Goal: Task Accomplishment & Management: Manage account settings

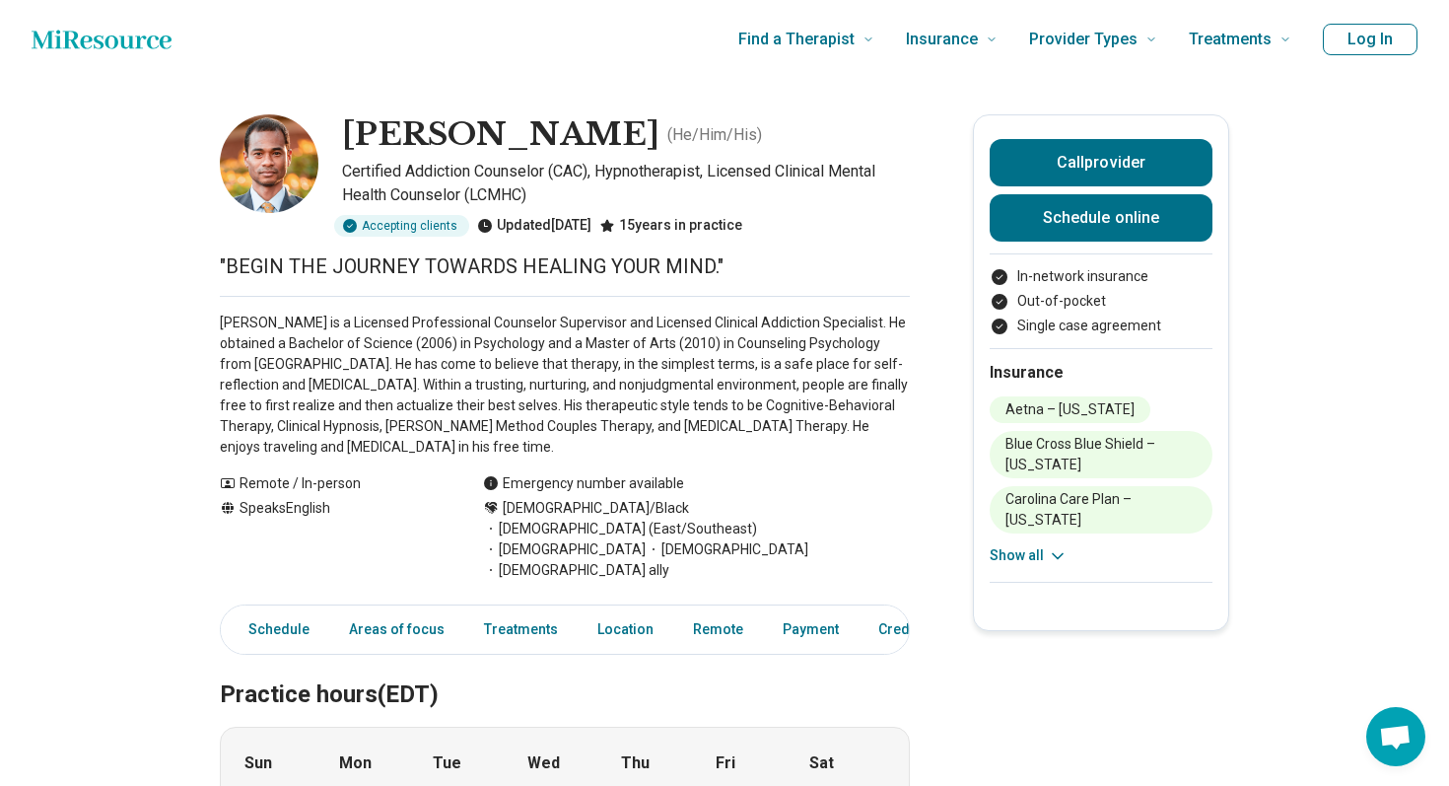
click at [568, 122] on h1 "[PERSON_NAME]" at bounding box center [500, 134] width 317 height 41
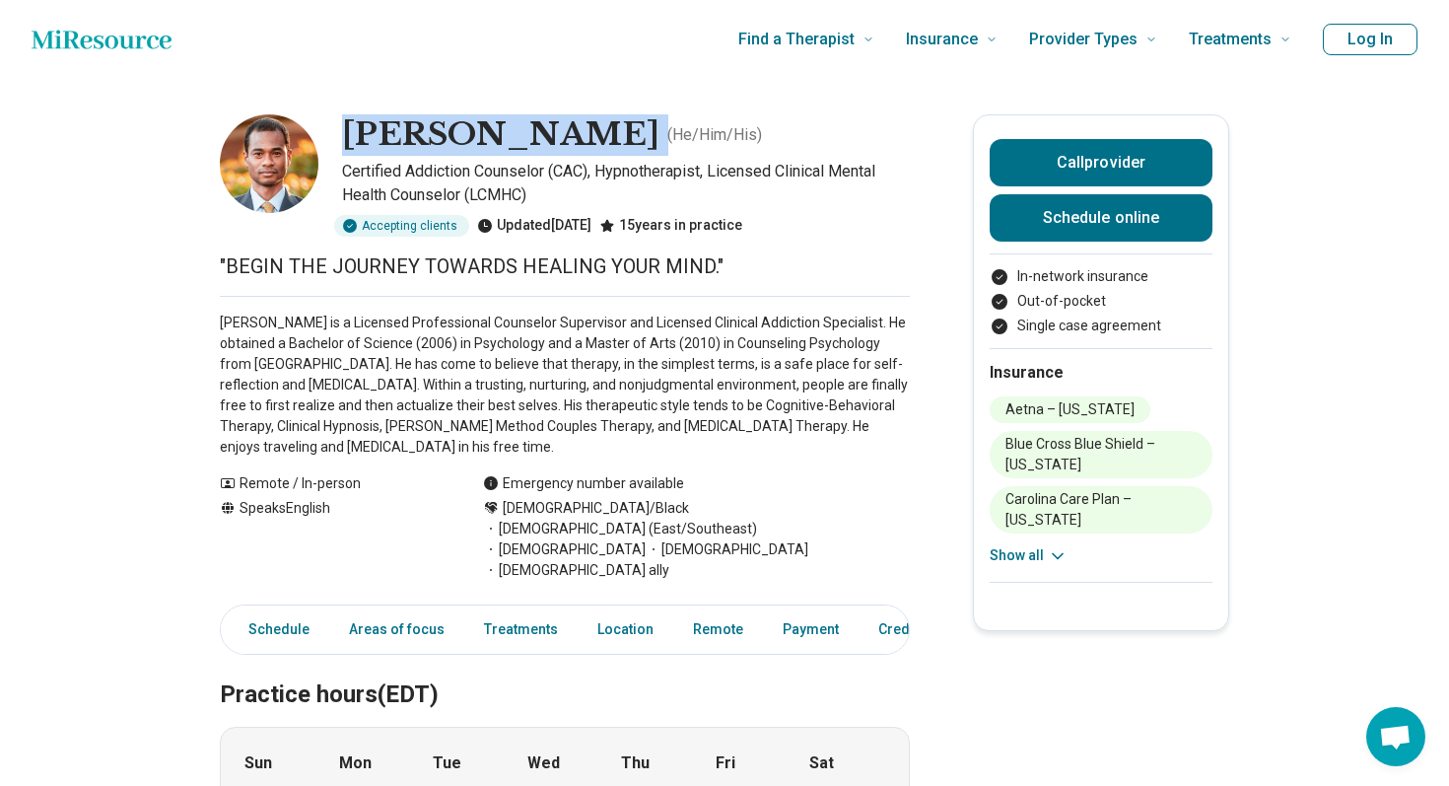
click at [568, 122] on h1 "Johnny Leonard" at bounding box center [500, 134] width 317 height 41
copy h1 "Johnny Leonard"
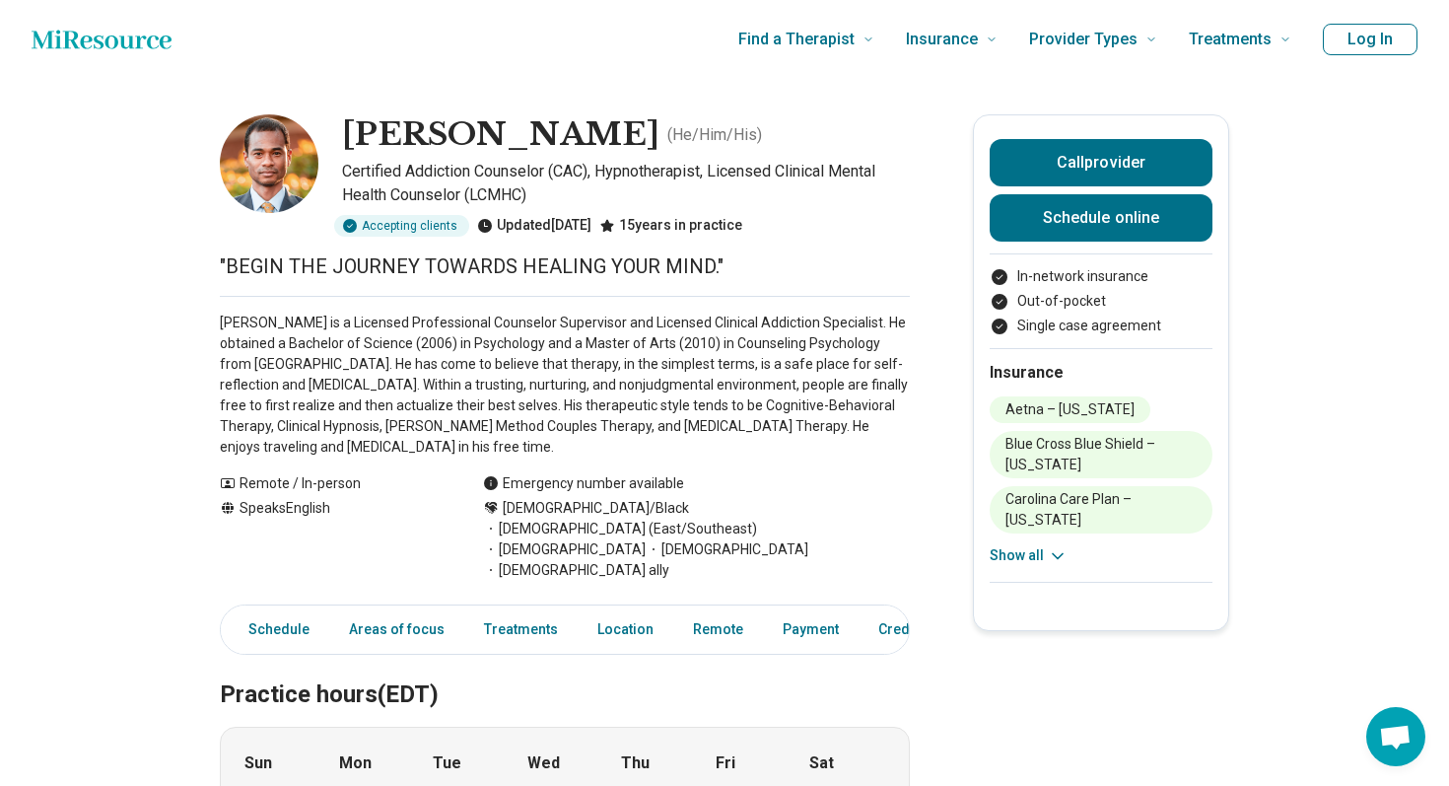
click at [1181, 190] on div "Call provider Schedule online" at bounding box center [1101, 190] width 223 height 103
click at [1179, 220] on link "Schedule online" at bounding box center [1101, 217] width 223 height 47
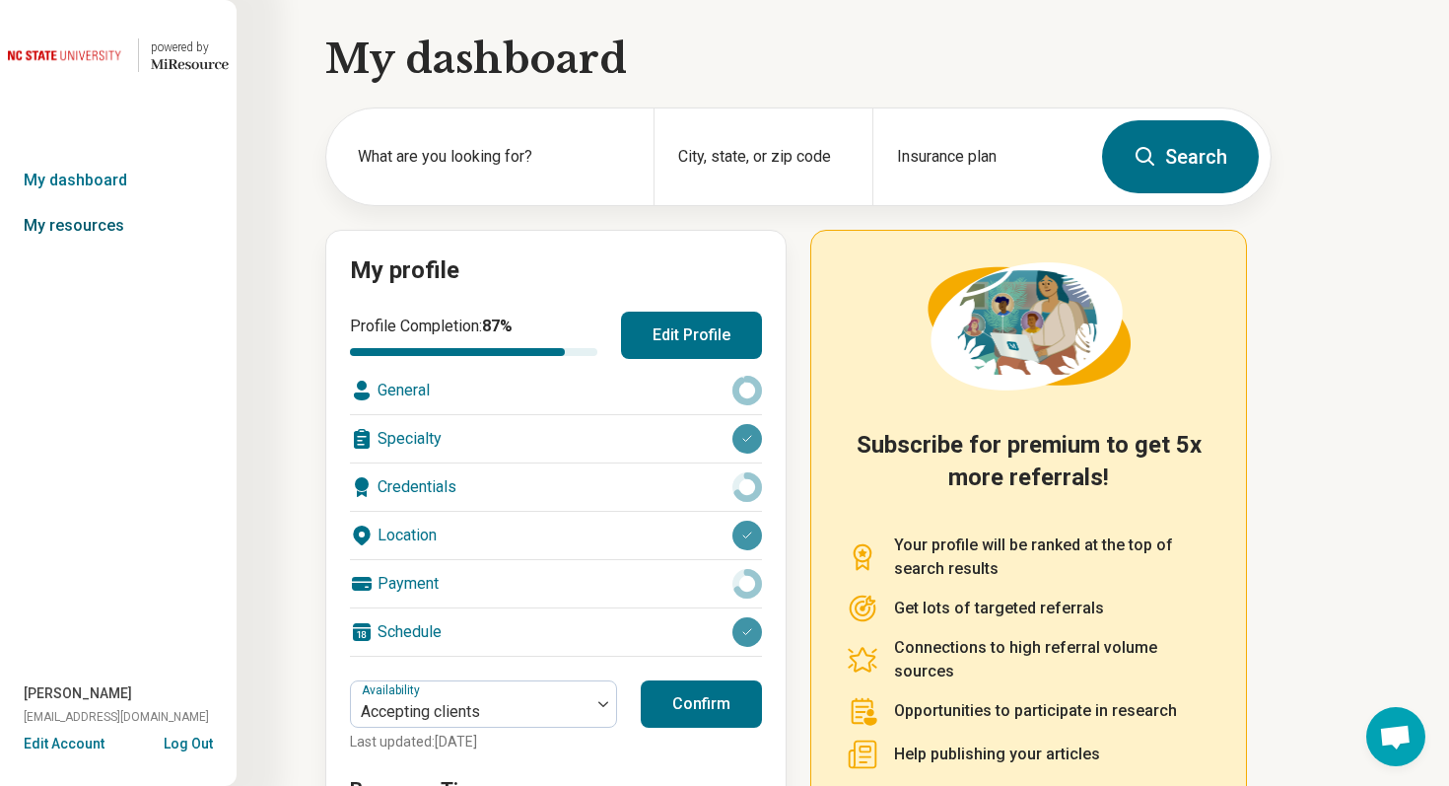
click at [105, 226] on link "My resources" at bounding box center [118, 225] width 237 height 45
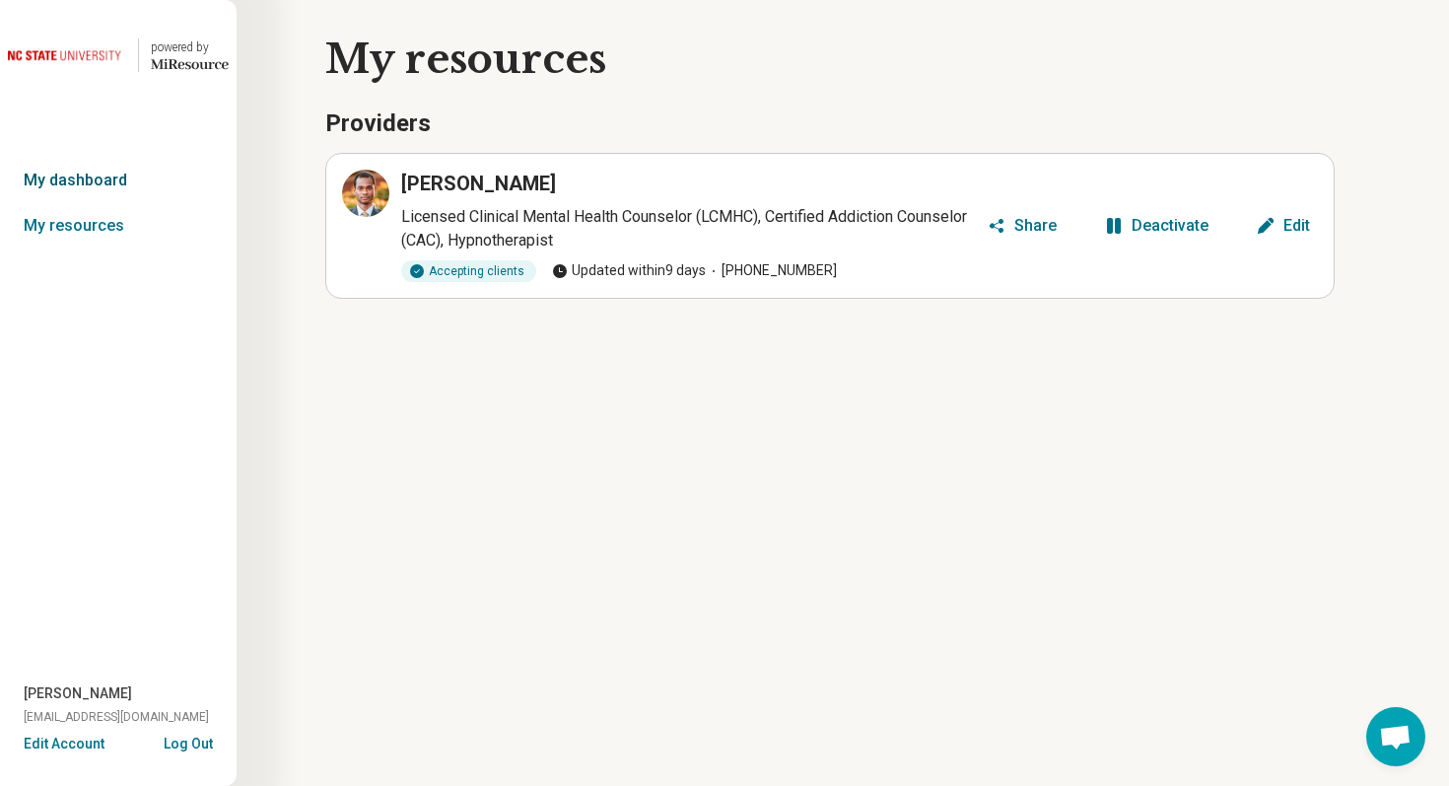
click at [43, 182] on link "My dashboard" at bounding box center [118, 180] width 237 height 45
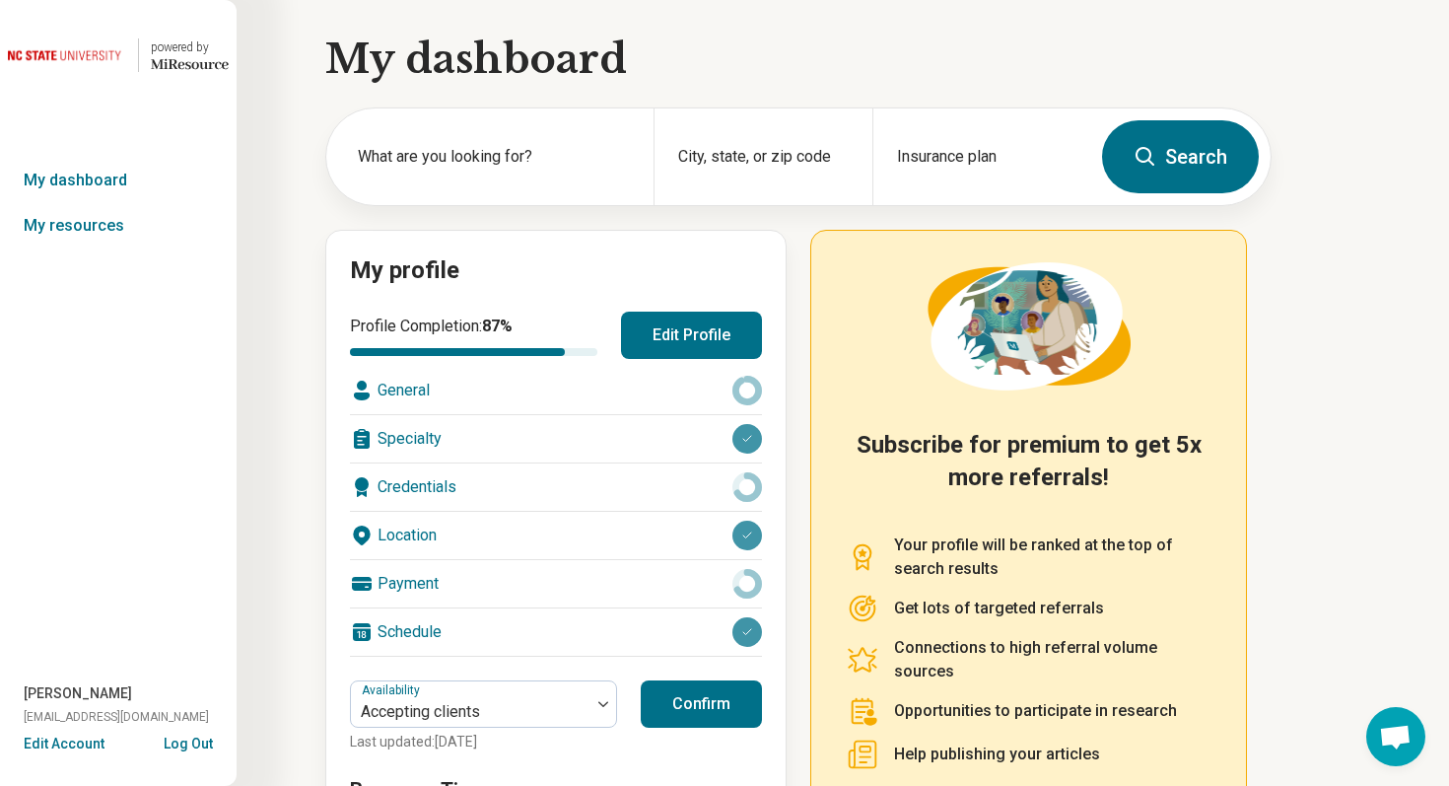
click at [680, 349] on button "Edit Profile" at bounding box center [691, 335] width 141 height 47
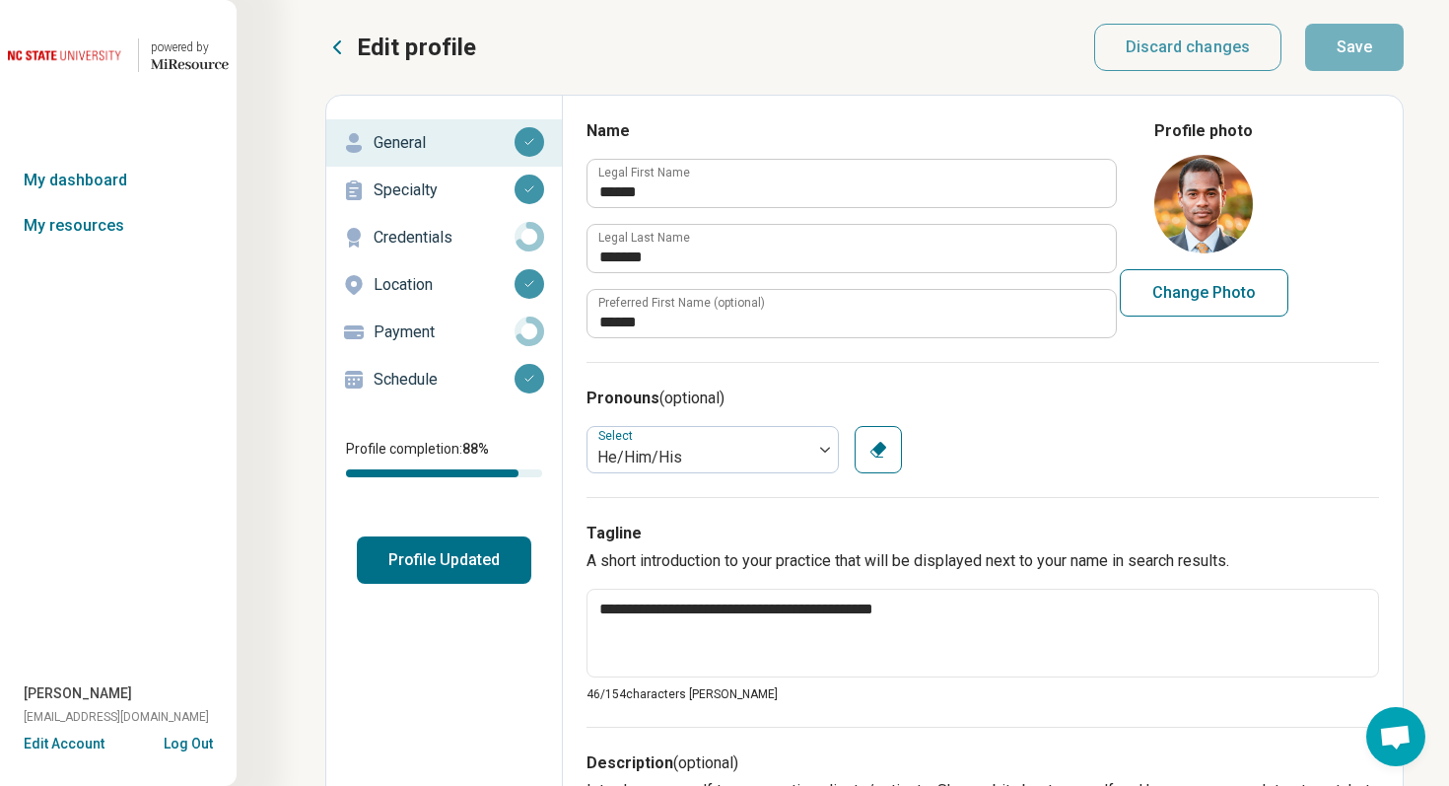
click at [482, 385] on p "Schedule" at bounding box center [444, 380] width 141 height 24
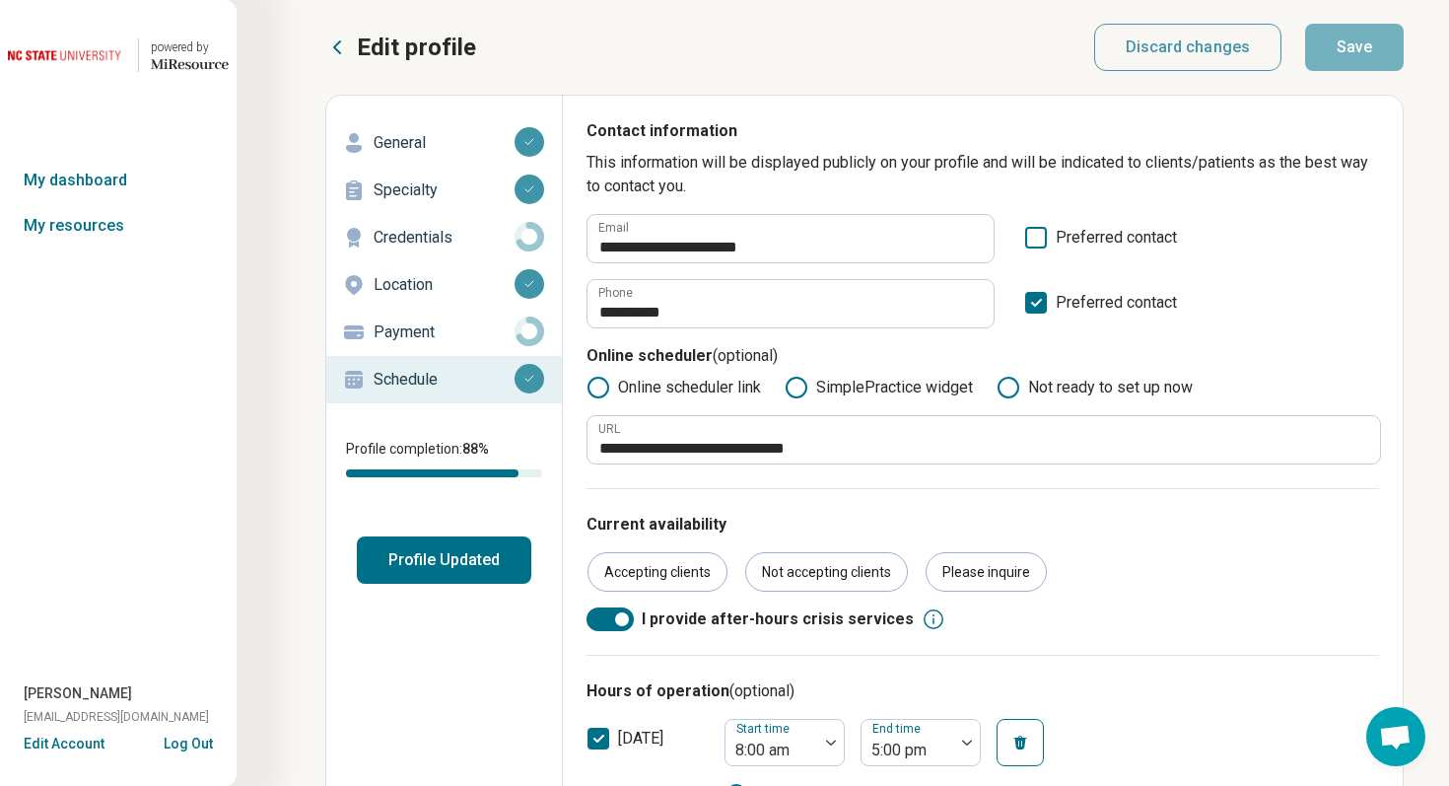
click at [1037, 242] on icon at bounding box center [1036, 238] width 22 height 22
click at [1045, 237] on icon at bounding box center [1036, 238] width 22 height 22
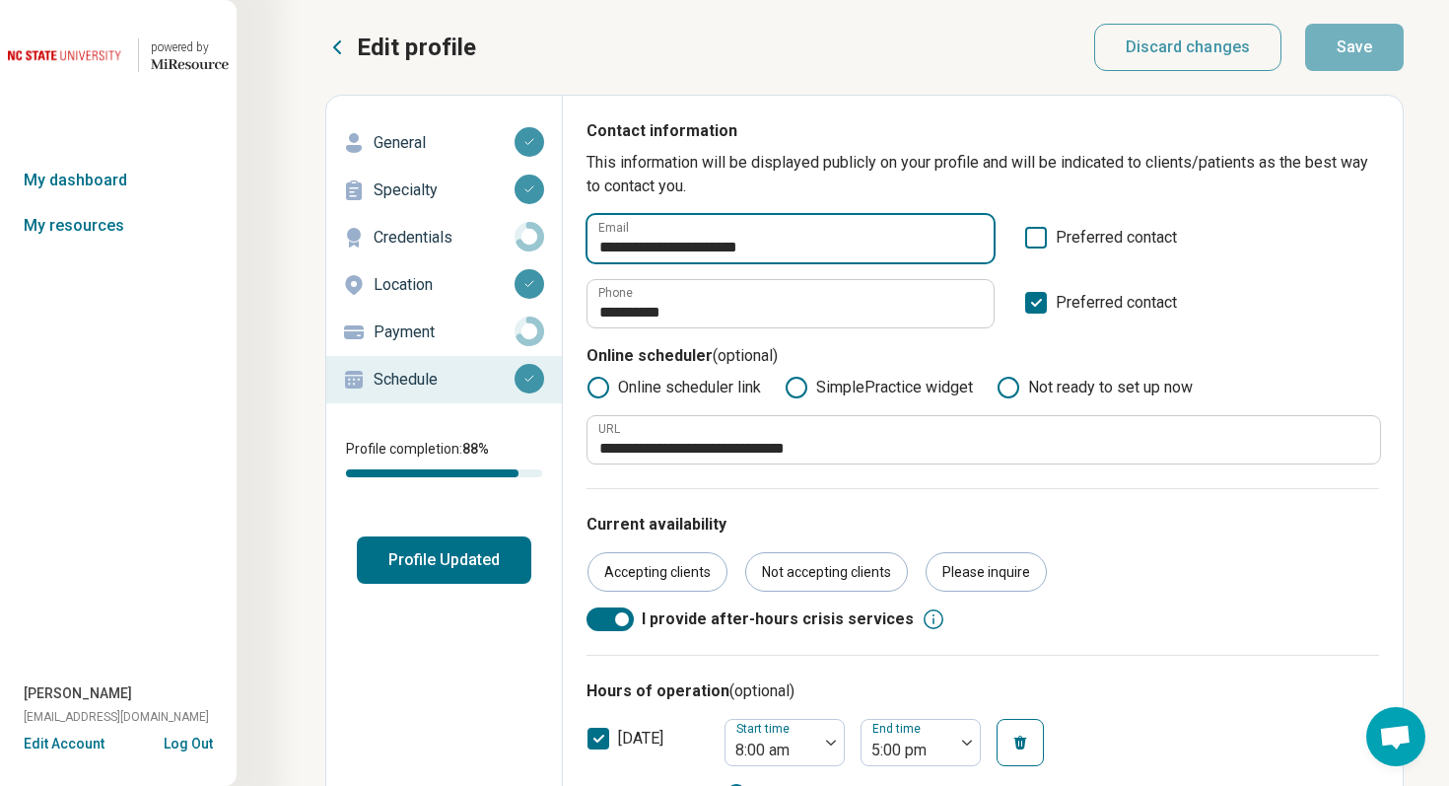
click at [711, 246] on input "**********" at bounding box center [791, 238] width 406 height 47
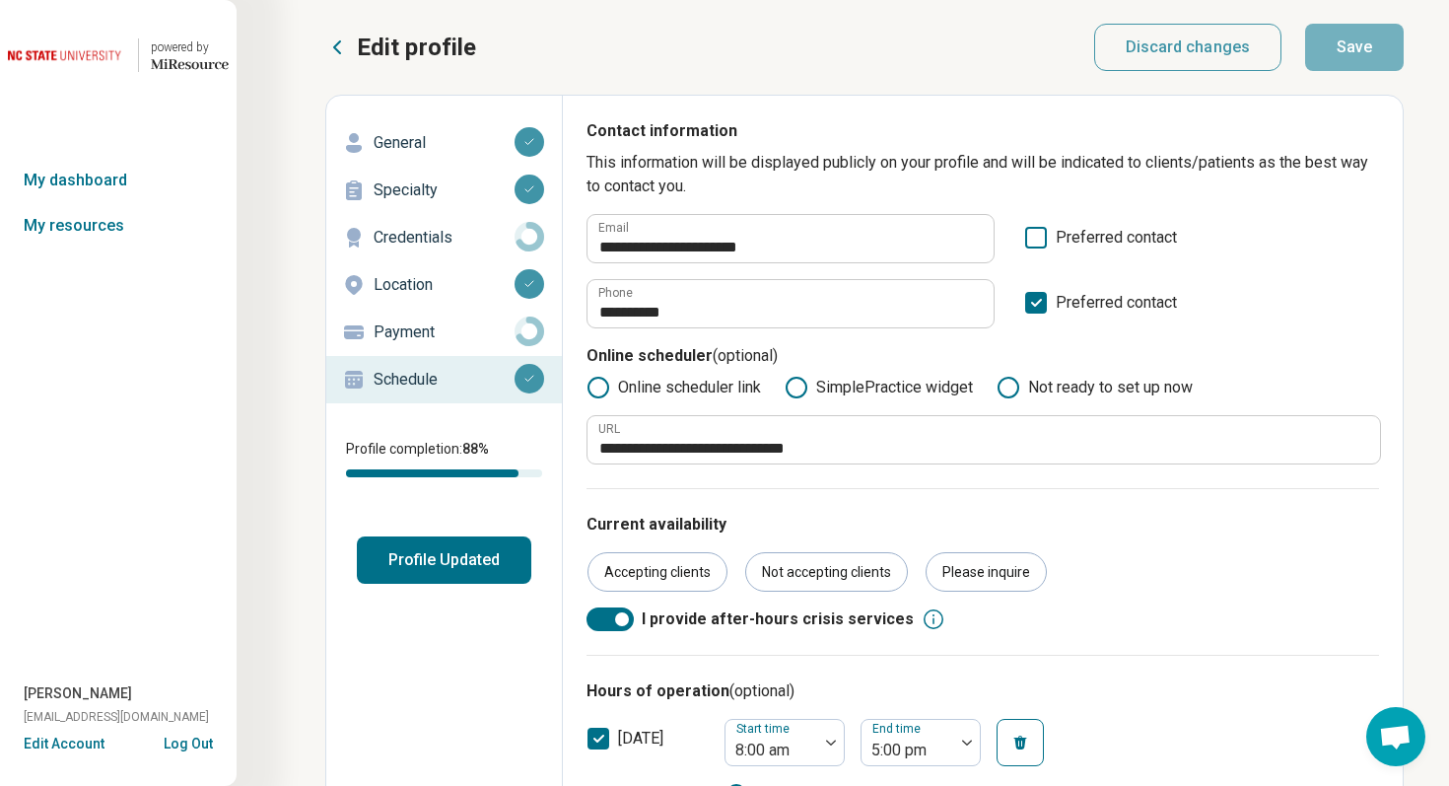
click at [71, 748] on button "Edit Account" at bounding box center [64, 744] width 81 height 21
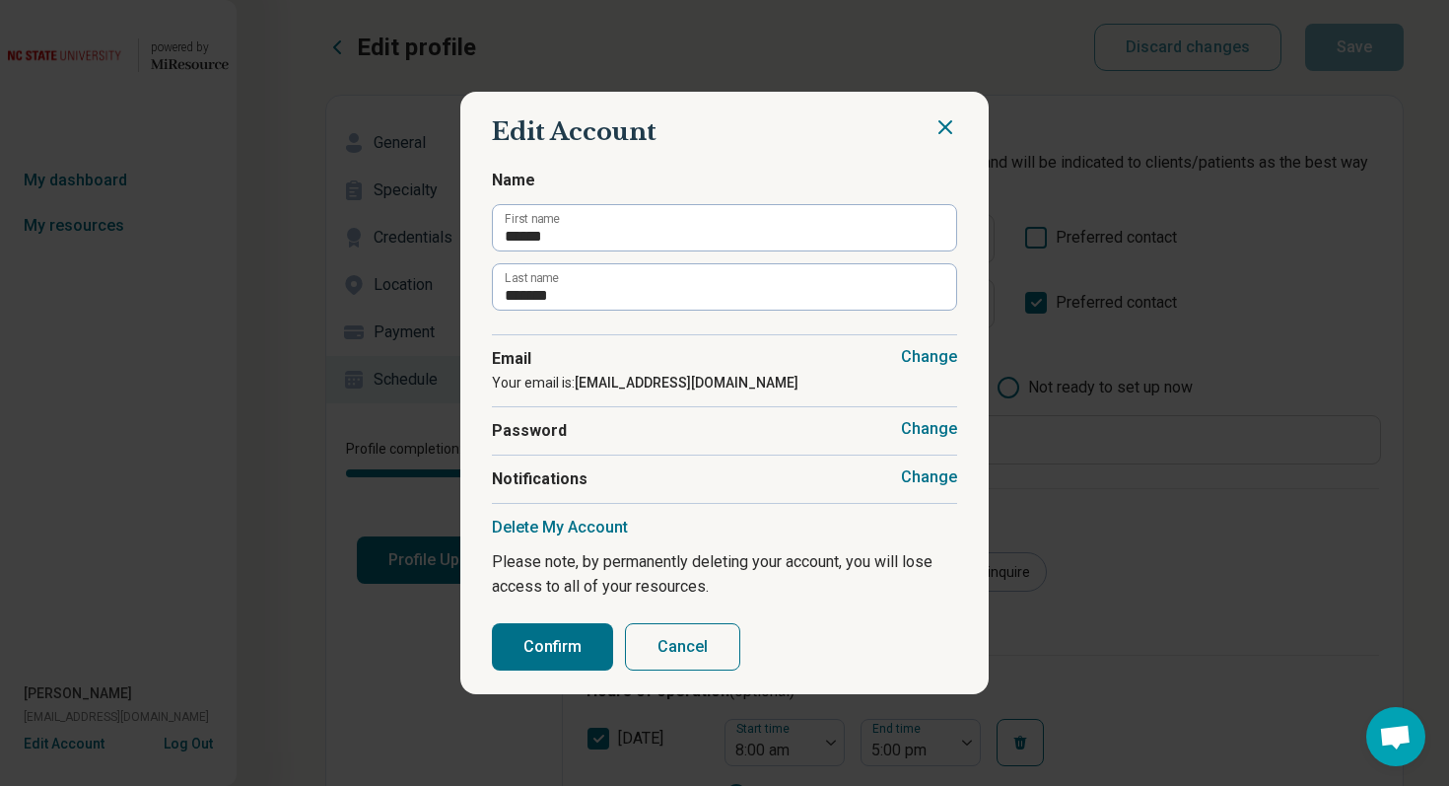
click at [933, 479] on button "Change" at bounding box center [929, 477] width 56 height 20
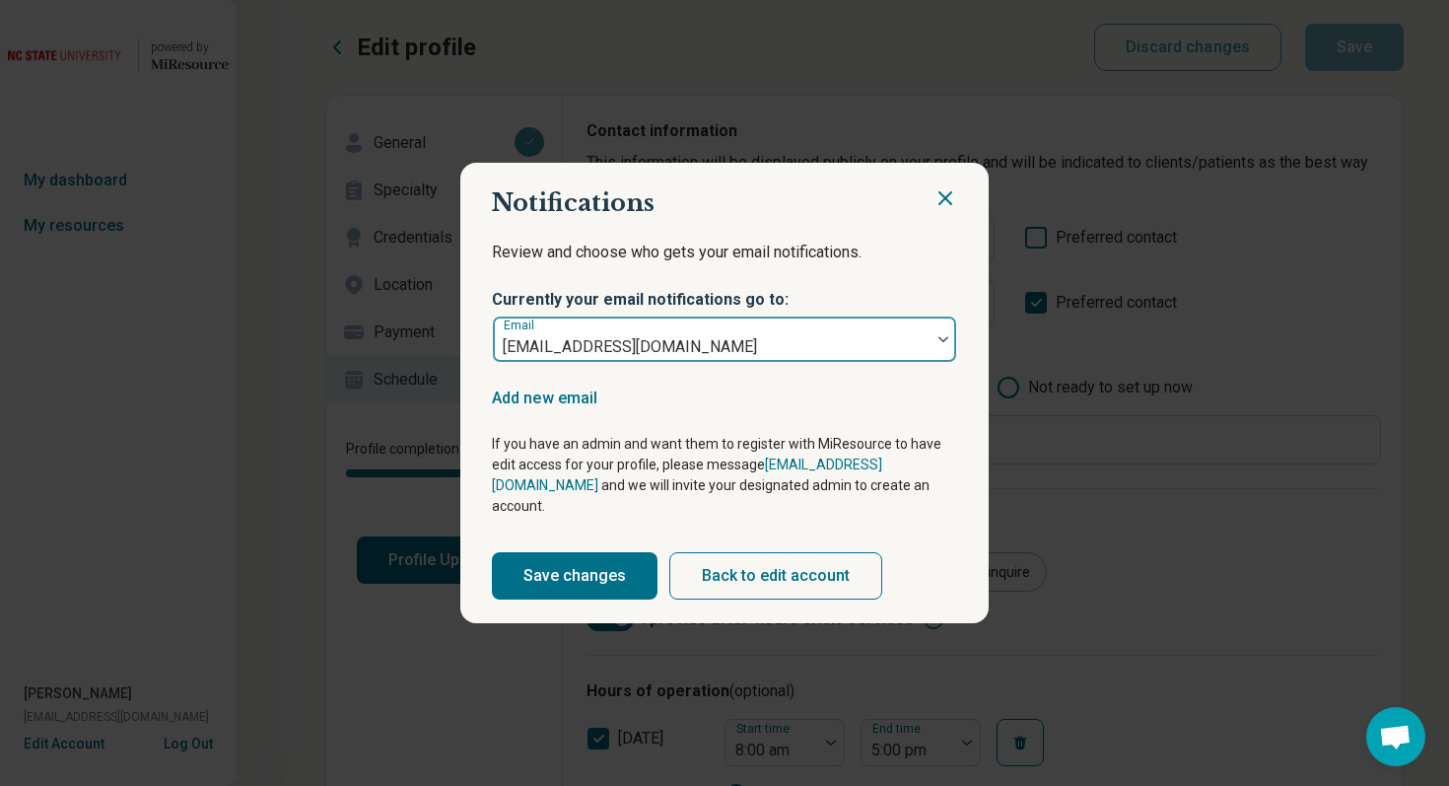
click at [916, 356] on div at bounding box center [712, 347] width 422 height 28
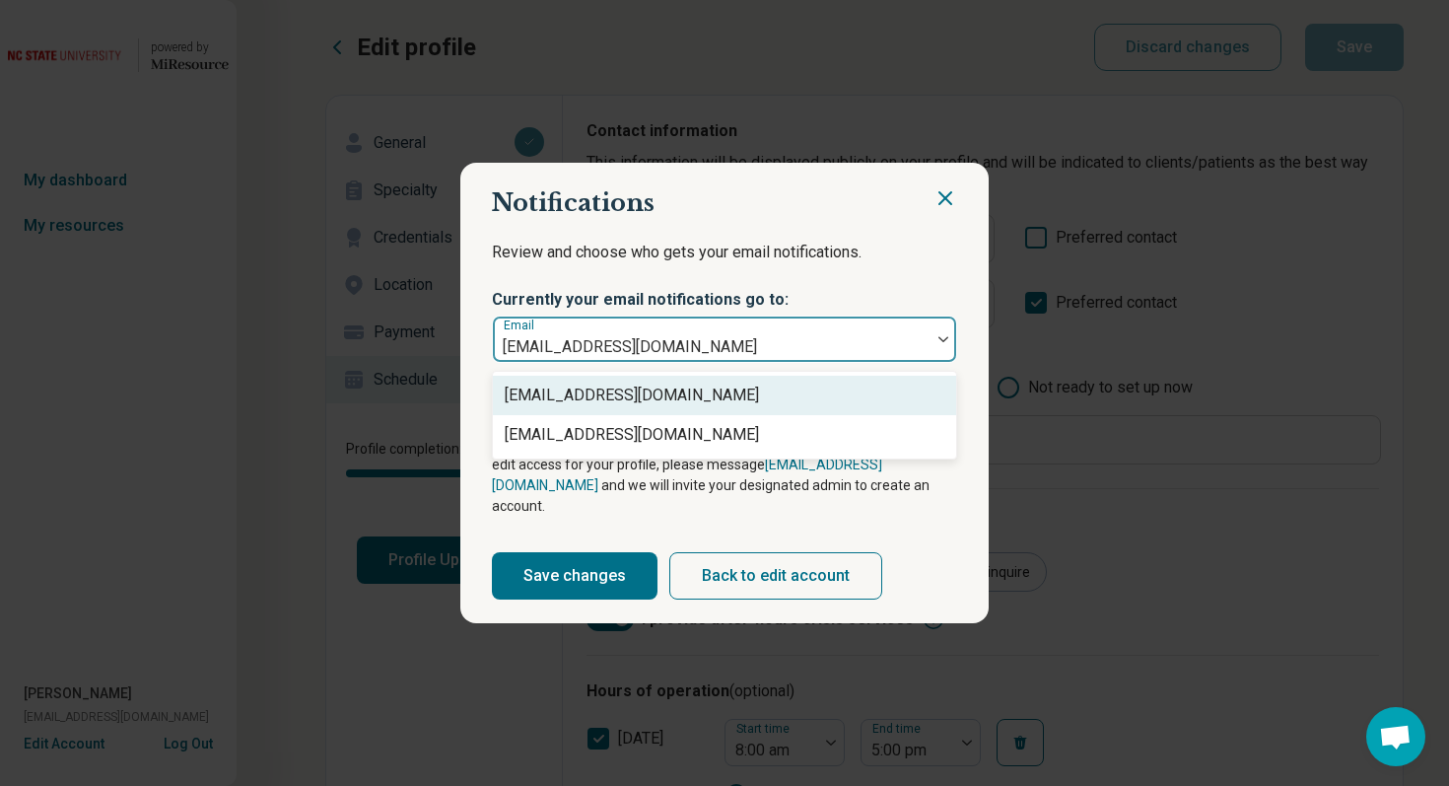
click at [946, 204] on icon "Close" at bounding box center [946, 198] width 12 height 12
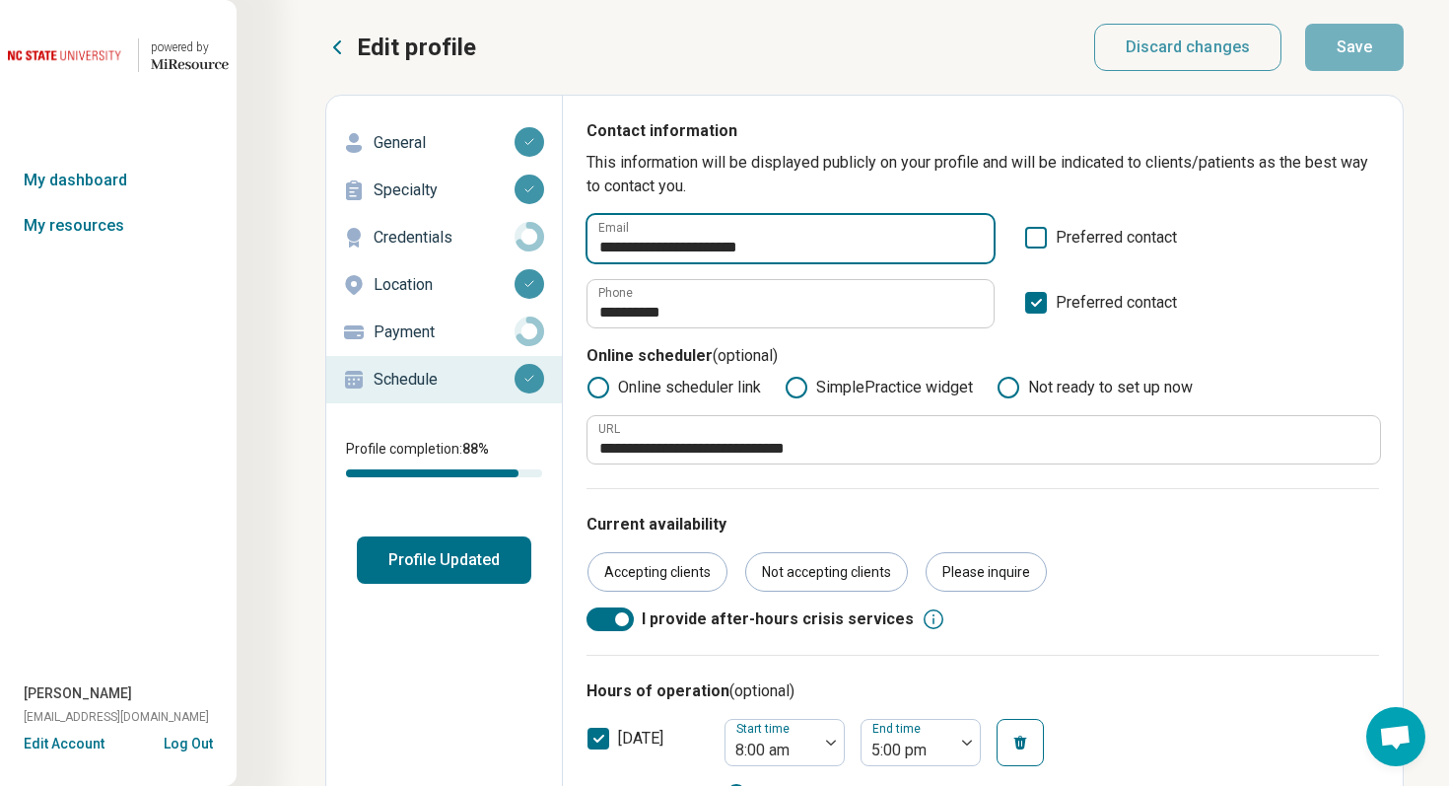
click at [822, 252] on input "**********" at bounding box center [791, 238] width 406 height 47
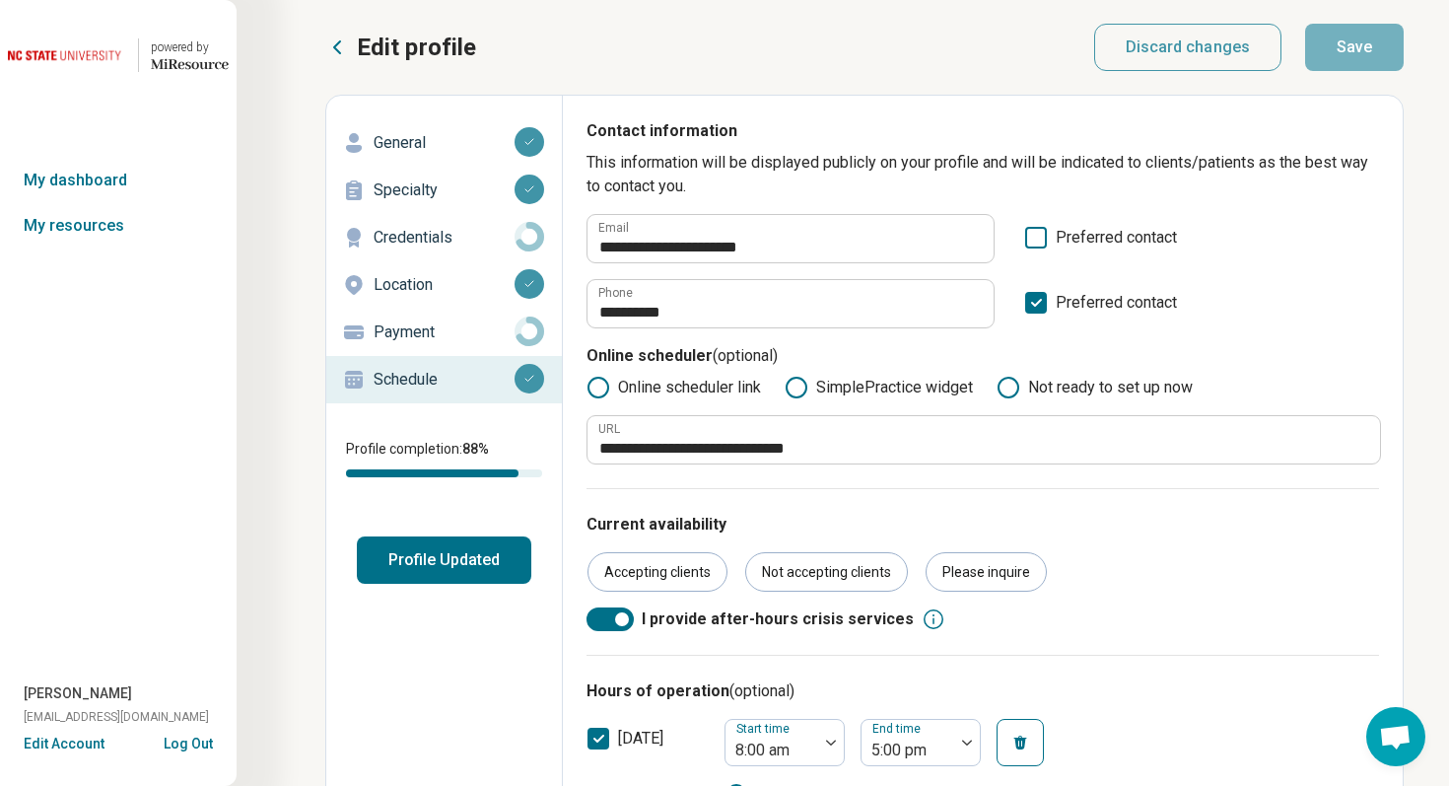
click at [200, 738] on button "Log Out" at bounding box center [188, 742] width 49 height 16
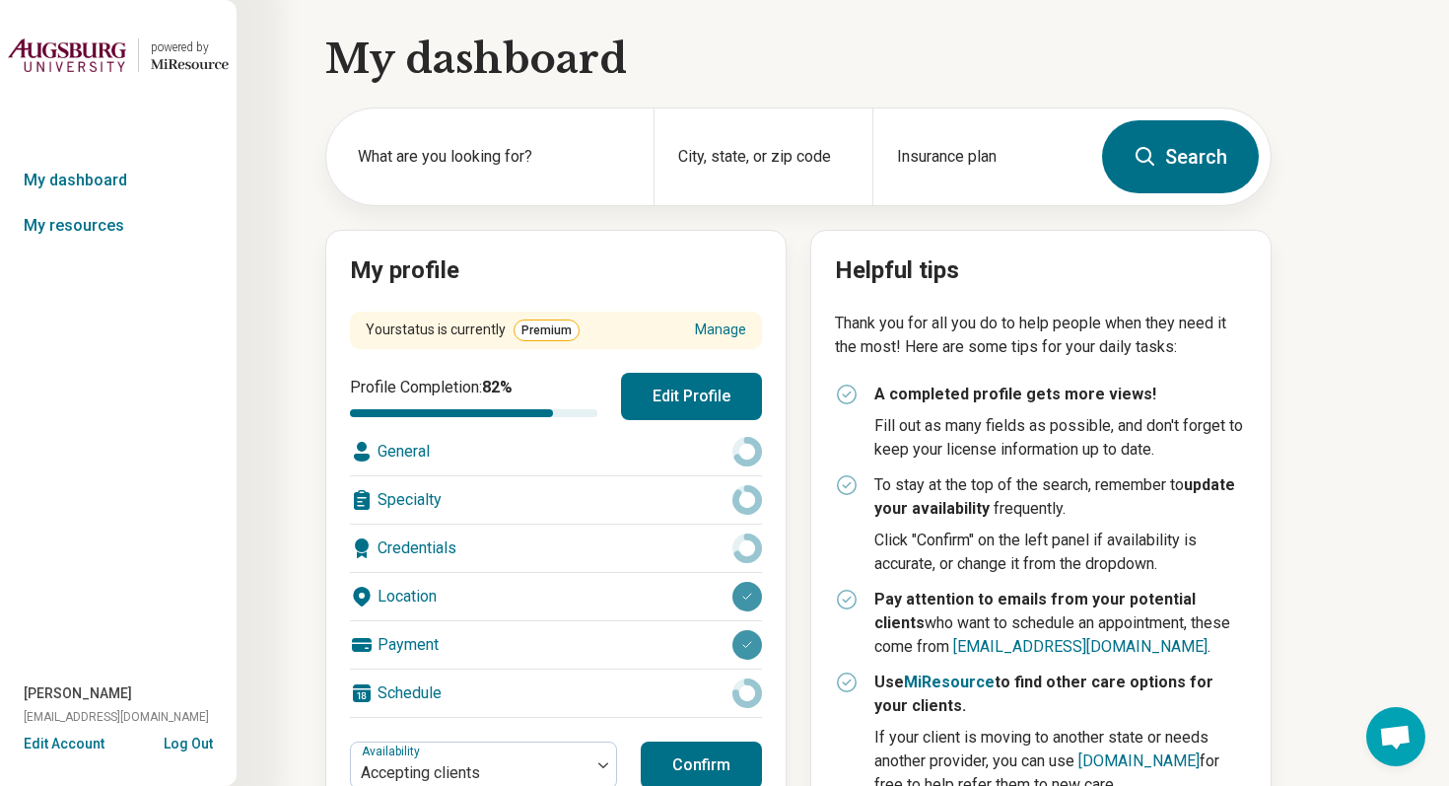
click at [70, 737] on button "Edit Account" at bounding box center [64, 744] width 81 height 21
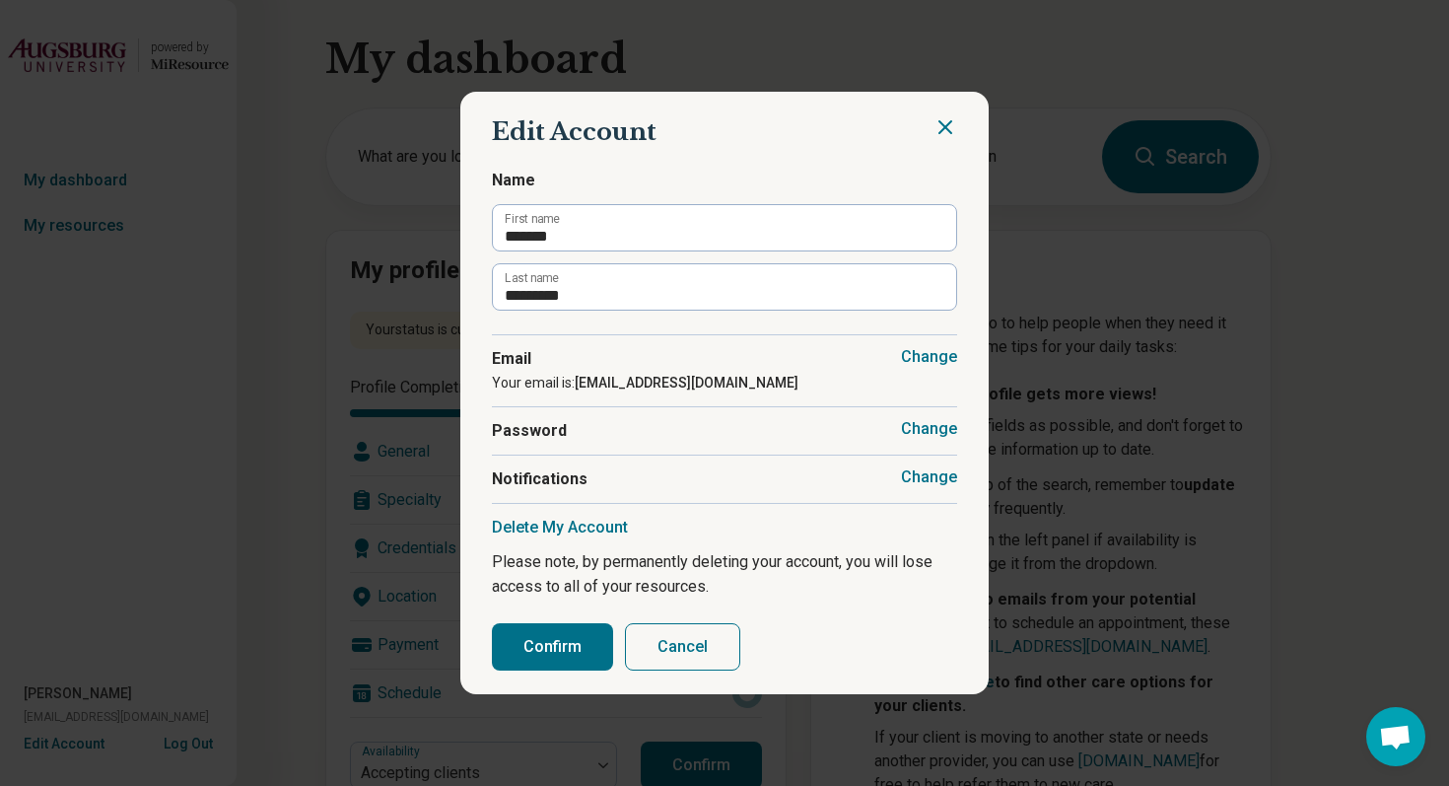
click at [932, 482] on button "Change" at bounding box center [929, 477] width 56 height 20
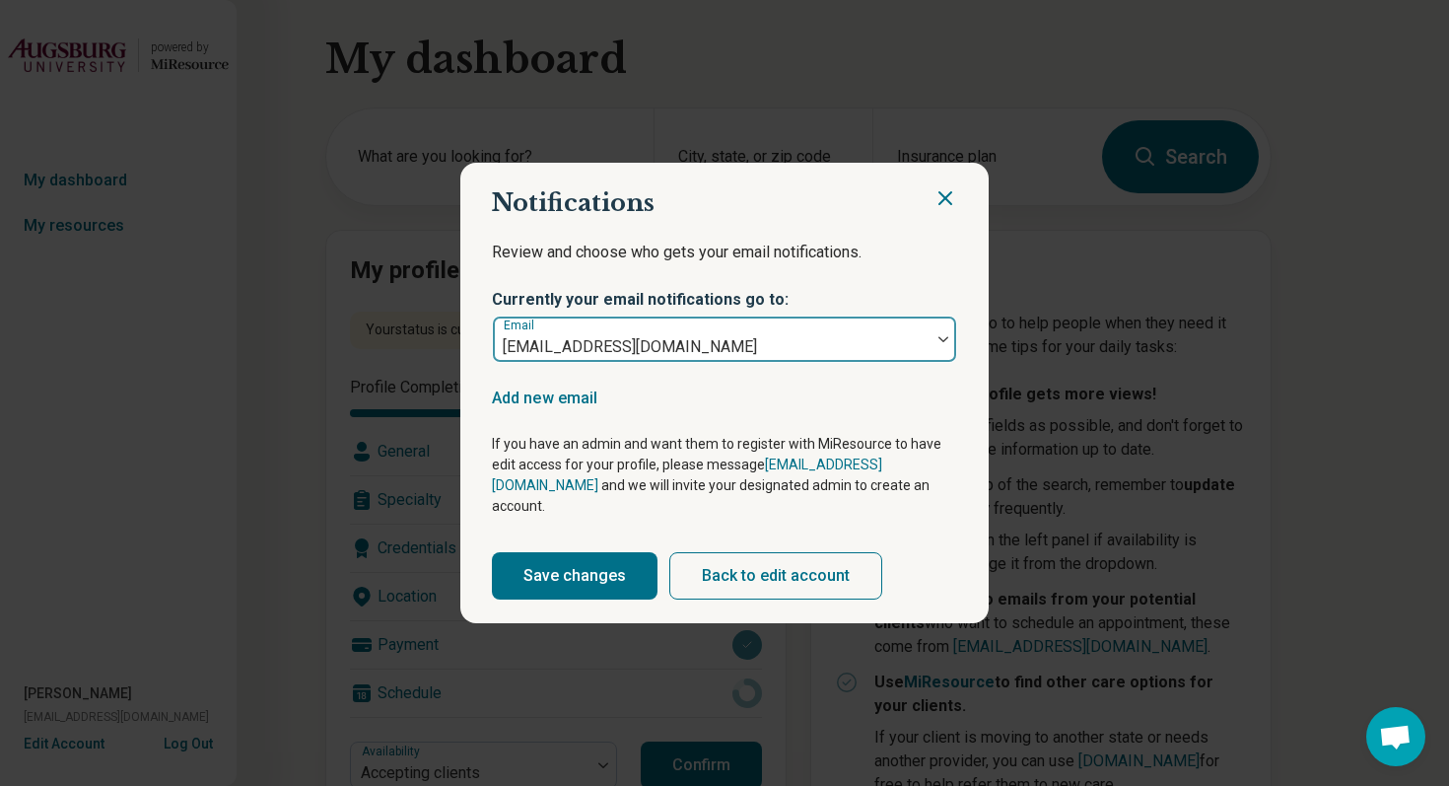
click at [926, 353] on div "info@collegetherapycenter.com" at bounding box center [712, 338] width 438 height 43
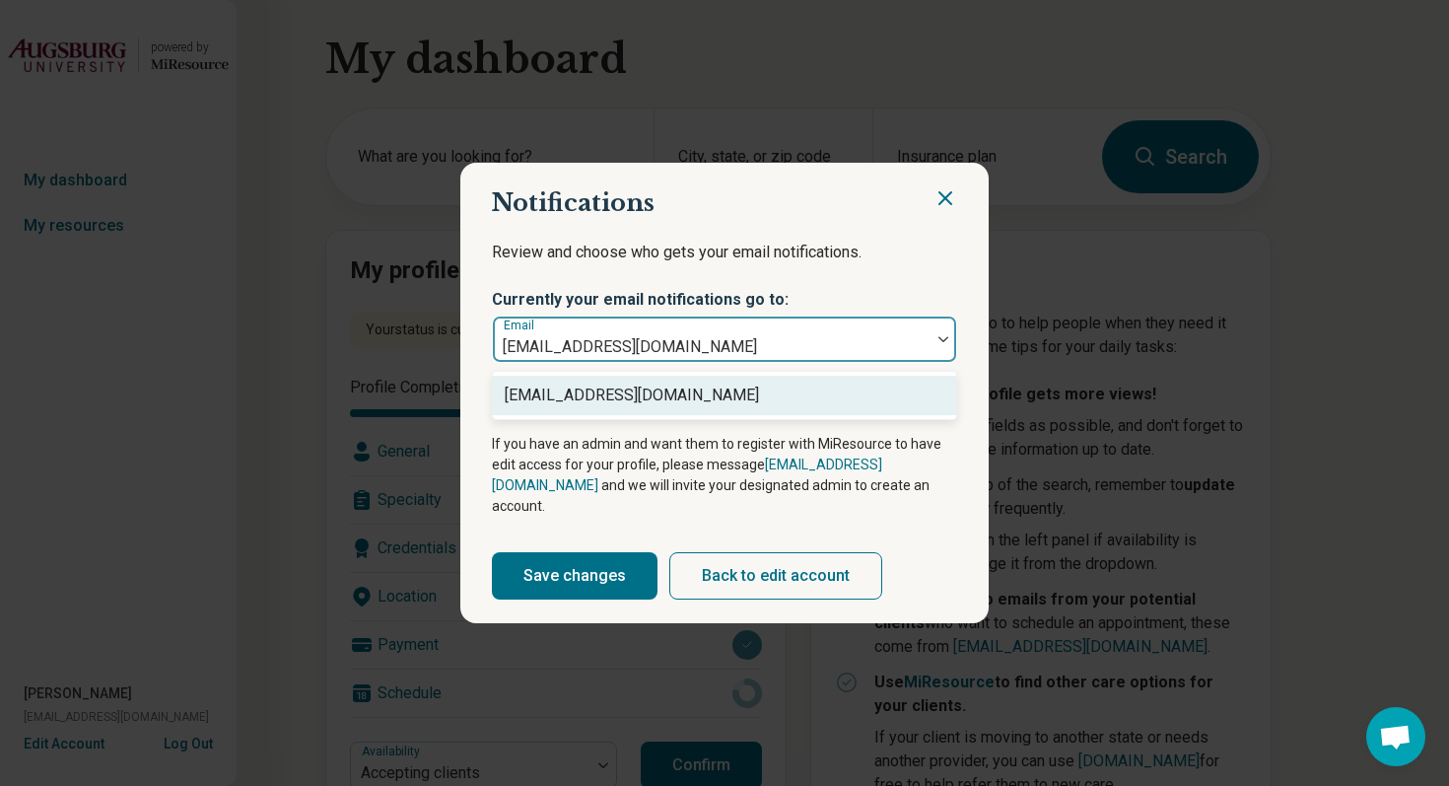
click at [949, 208] on icon "Close" at bounding box center [946, 198] width 24 height 24
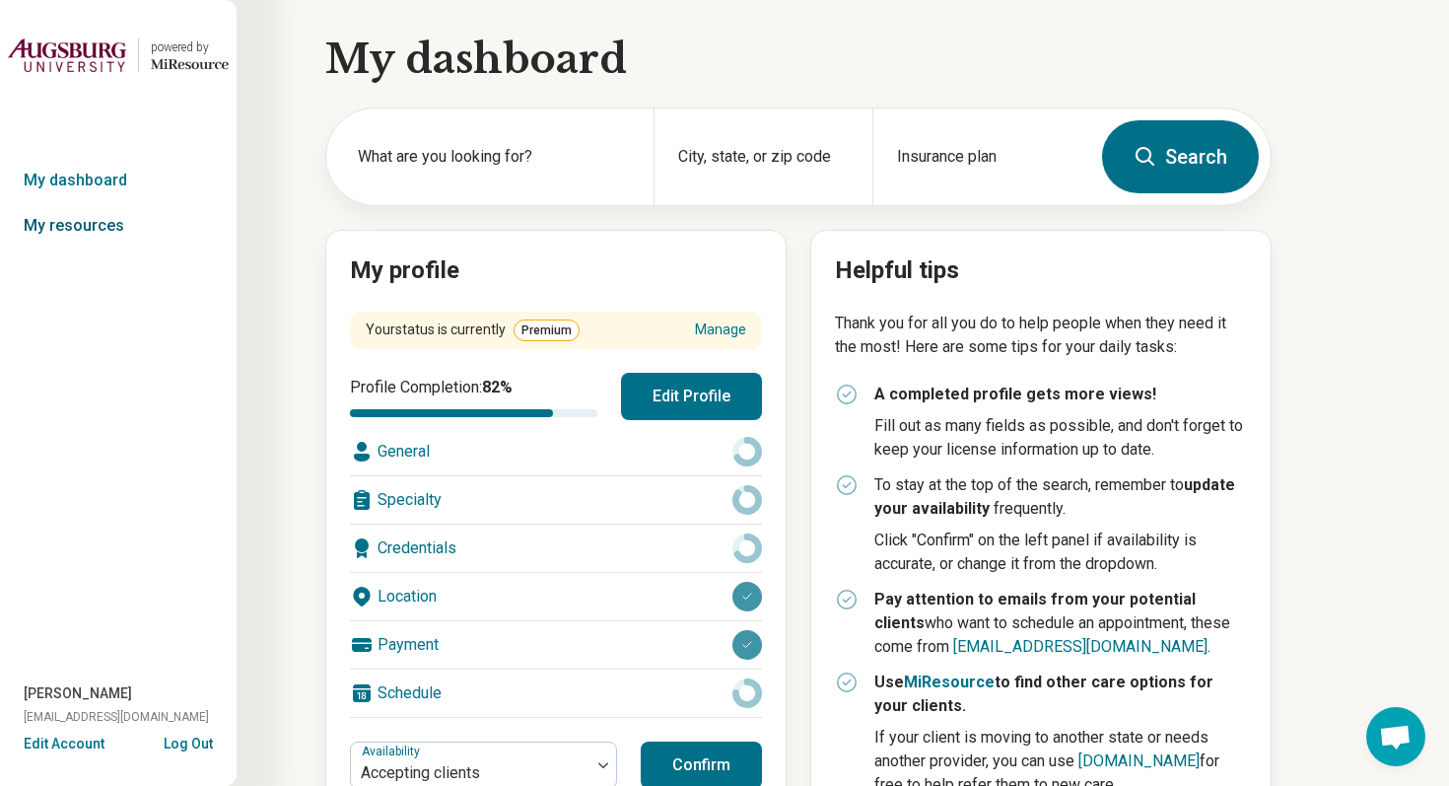
click at [99, 237] on link "My resources" at bounding box center [118, 225] width 237 height 45
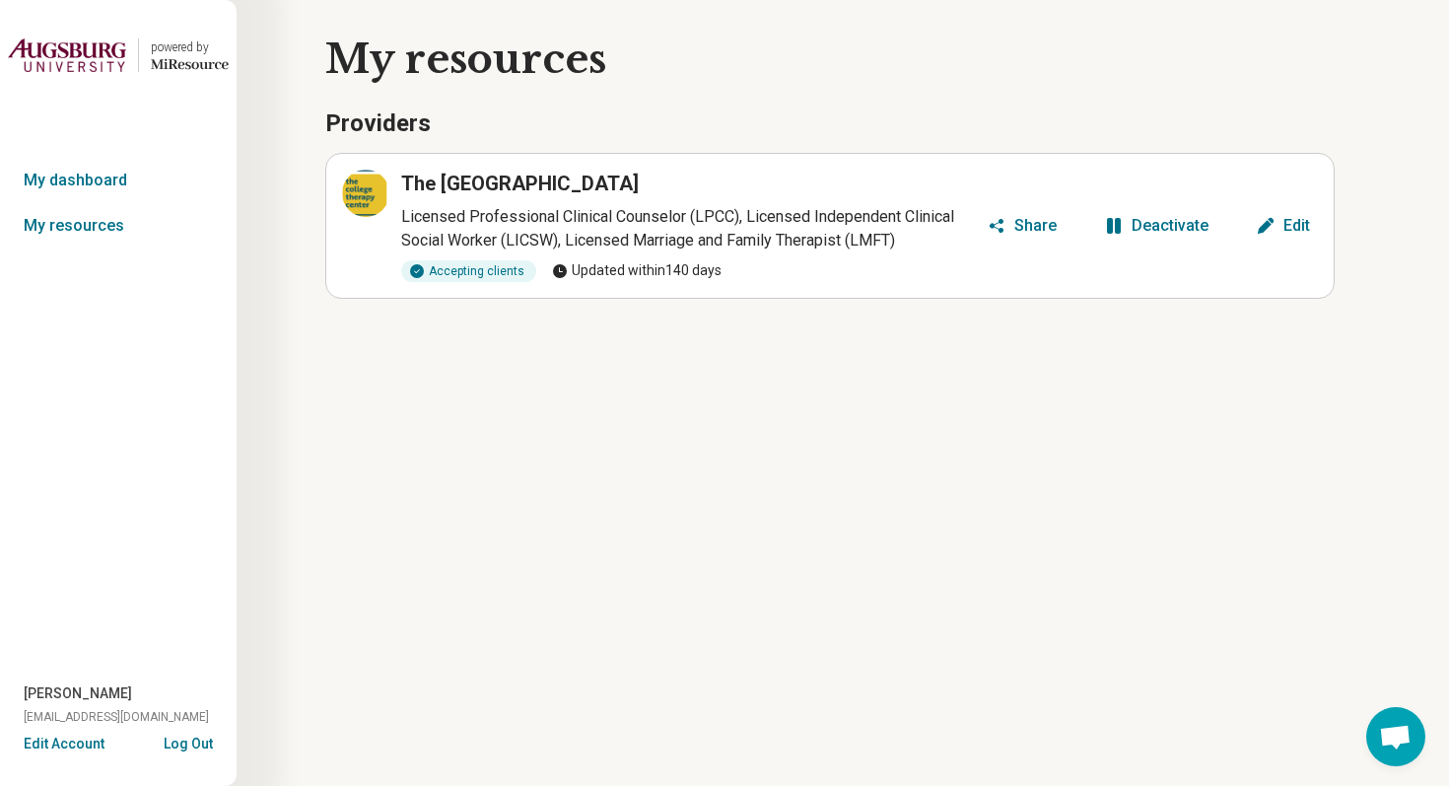
click at [199, 744] on button "Log Out" at bounding box center [188, 742] width 49 height 16
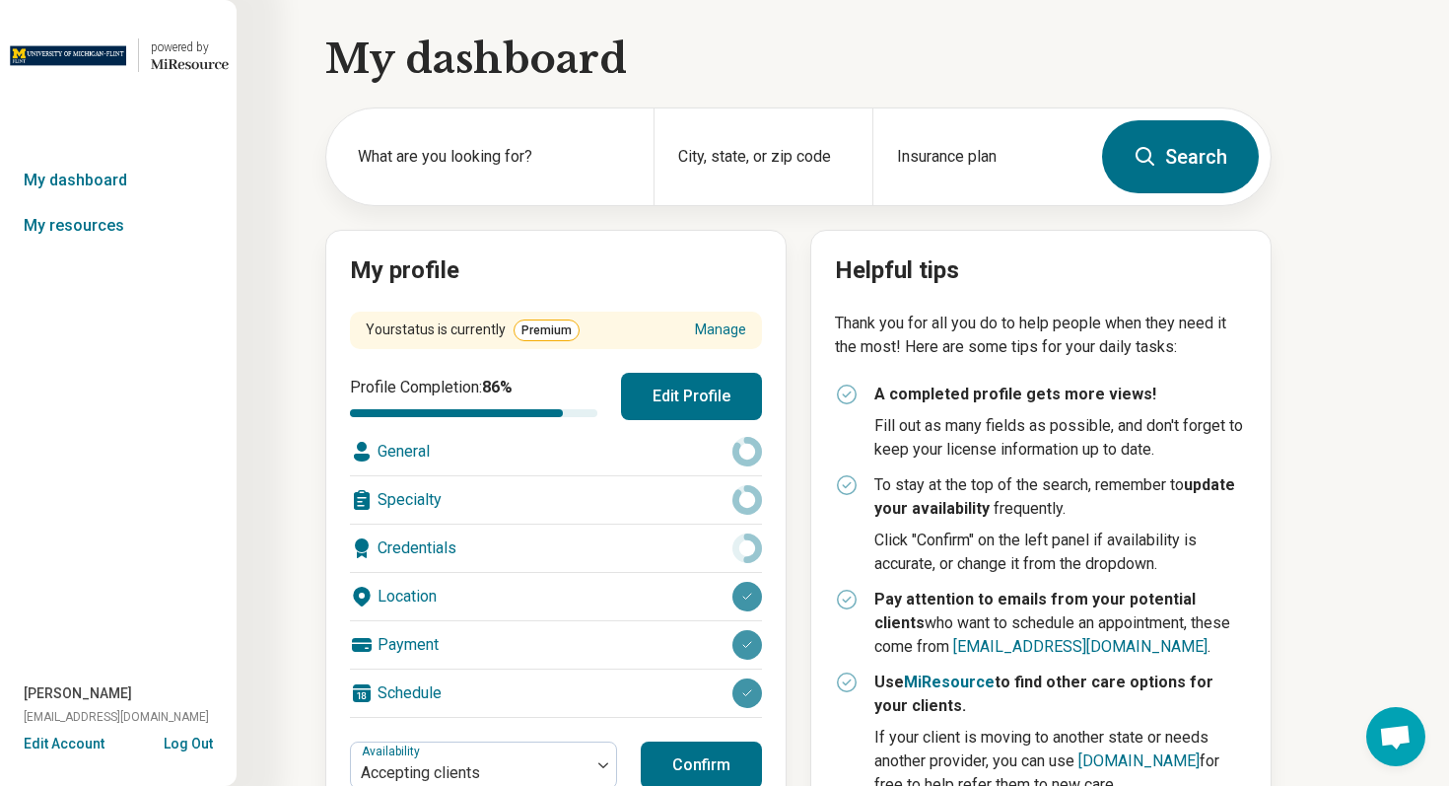
click at [201, 749] on button "Log Out" at bounding box center [188, 742] width 49 height 16
